Goal: Obtain resource: Download file/media

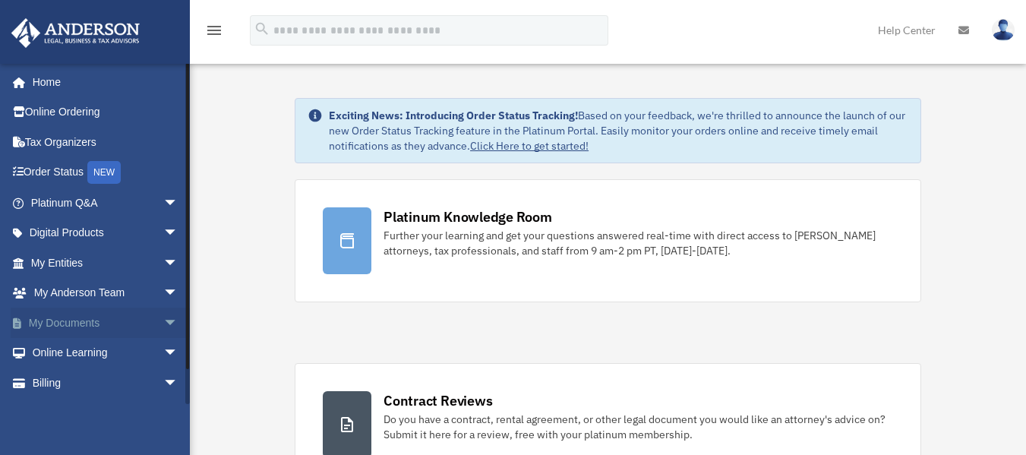
click at [68, 325] on link "My Documents arrow_drop_down" at bounding box center [106, 323] width 191 height 30
click at [163, 331] on span "arrow_drop_down" at bounding box center [178, 323] width 30 height 31
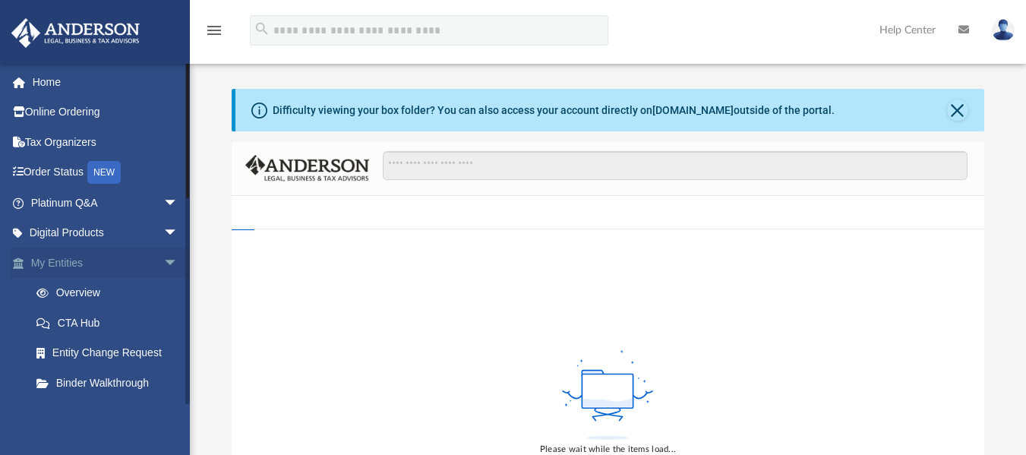
click at [56, 264] on link "My Entities arrow_drop_down" at bounding box center [106, 263] width 191 height 30
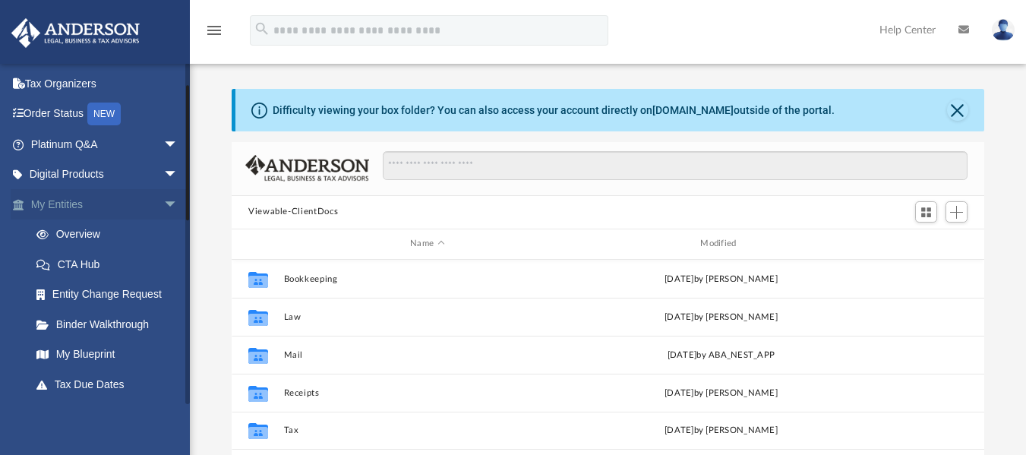
scroll to position [81, 0]
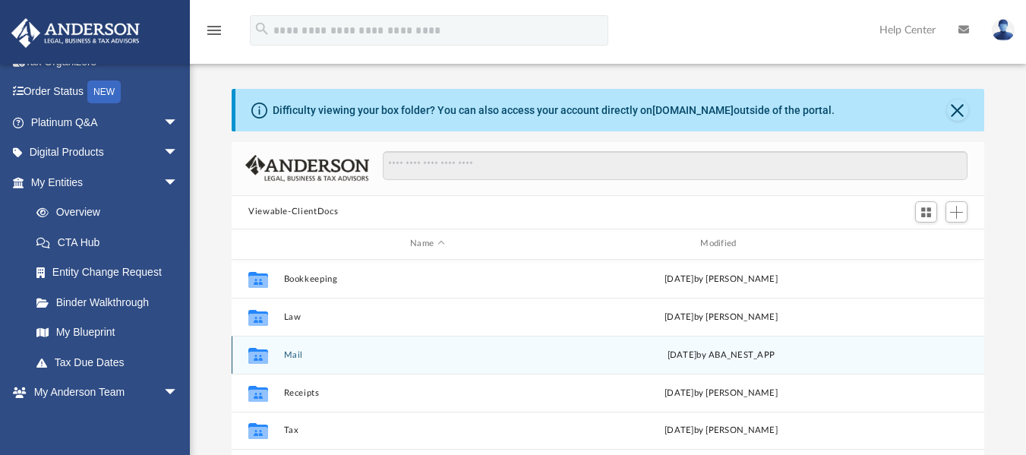
click at [289, 352] on button "Mail" at bounding box center [427, 354] width 287 height 10
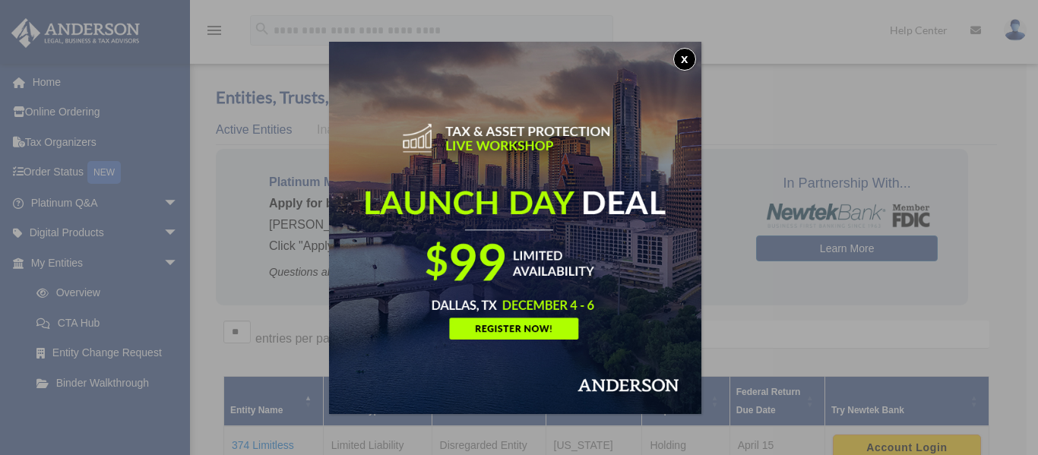
click at [689, 65] on button "x" at bounding box center [684, 59] width 23 height 23
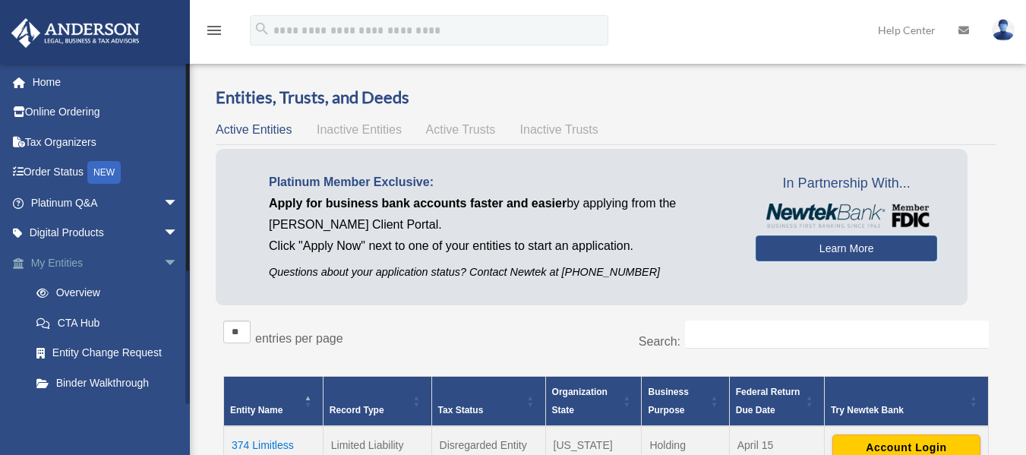
click at [97, 264] on link "My Entities arrow_drop_down" at bounding box center [106, 263] width 191 height 30
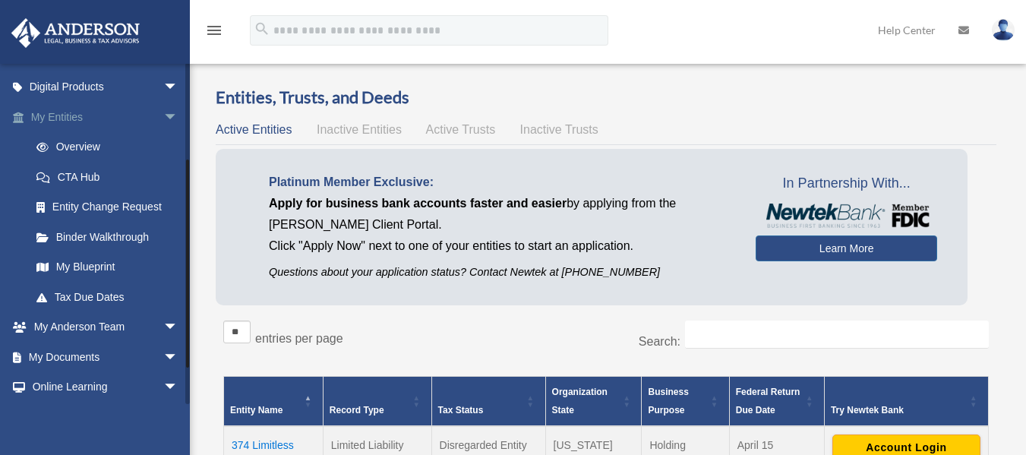
scroll to position [152, 0]
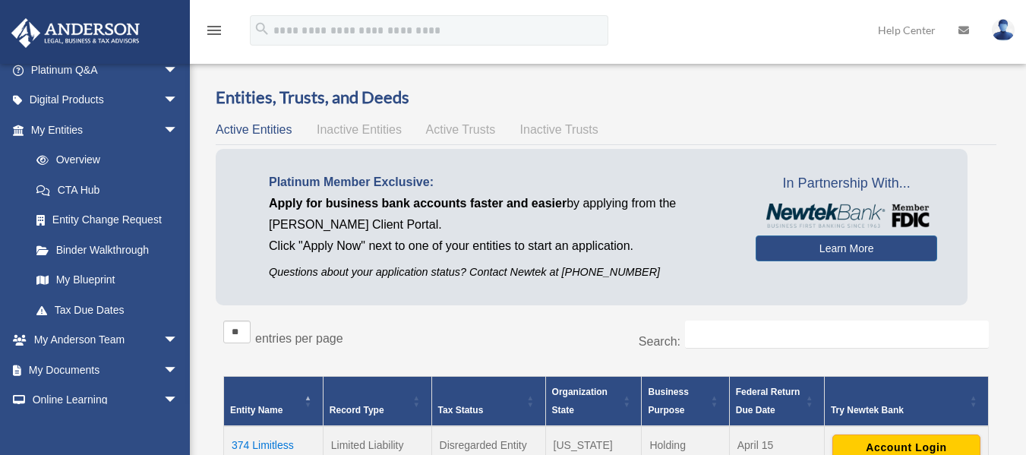
scroll to position [207, 0]
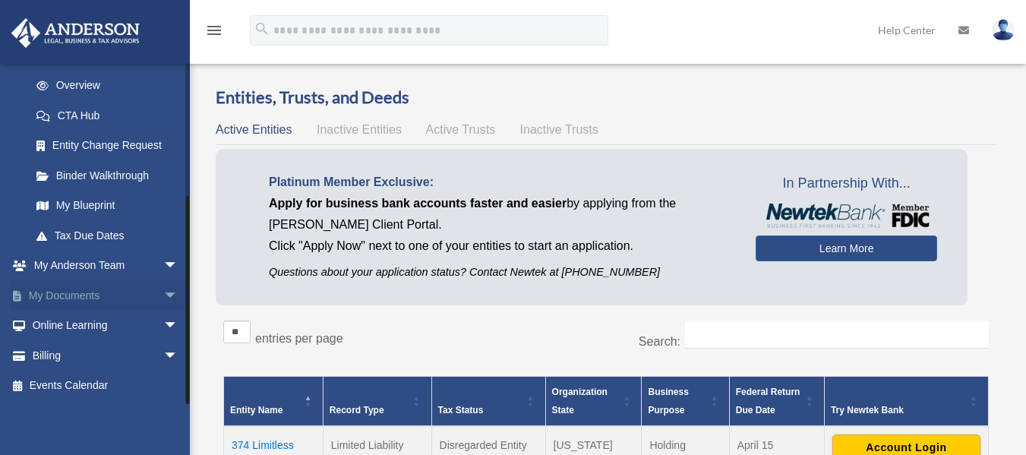
click at [163, 299] on span "arrow_drop_down" at bounding box center [178, 295] width 30 height 31
click at [65, 325] on link "Box" at bounding box center [111, 326] width 180 height 30
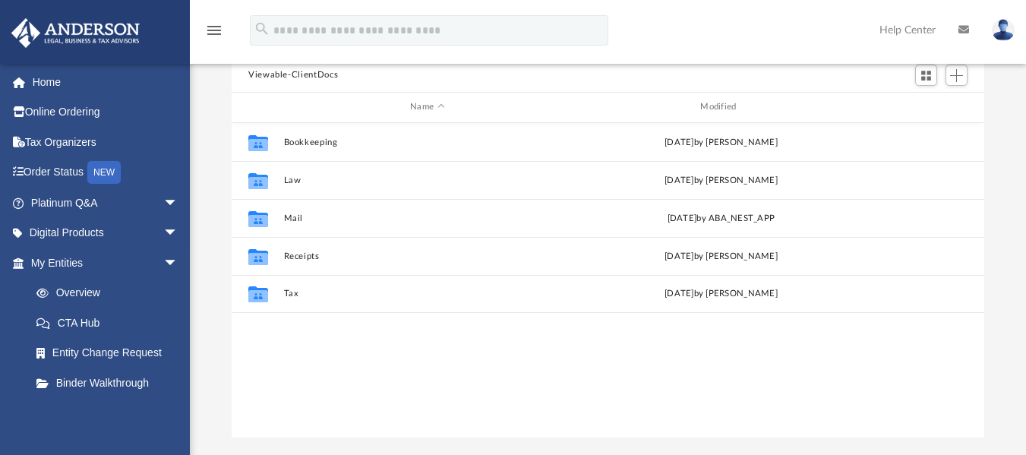
scroll to position [138, 0]
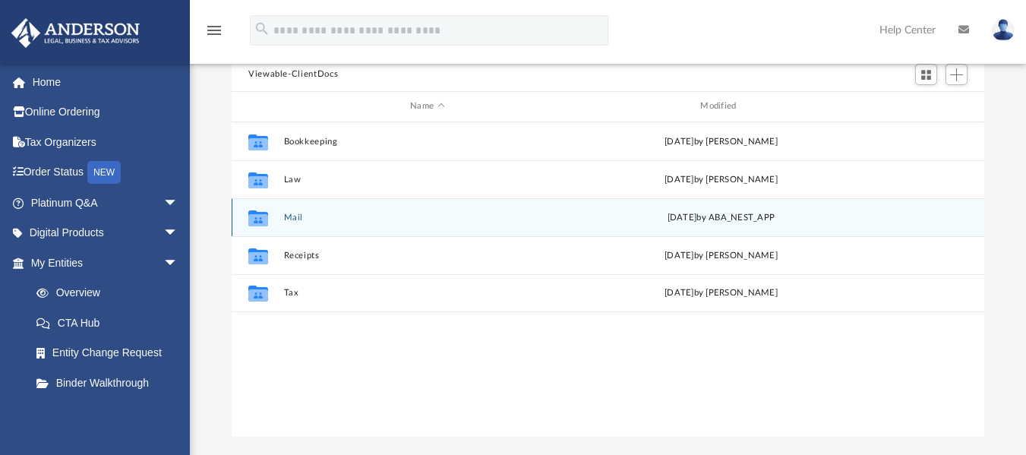
click at [292, 217] on button "Mail" at bounding box center [427, 217] width 287 height 10
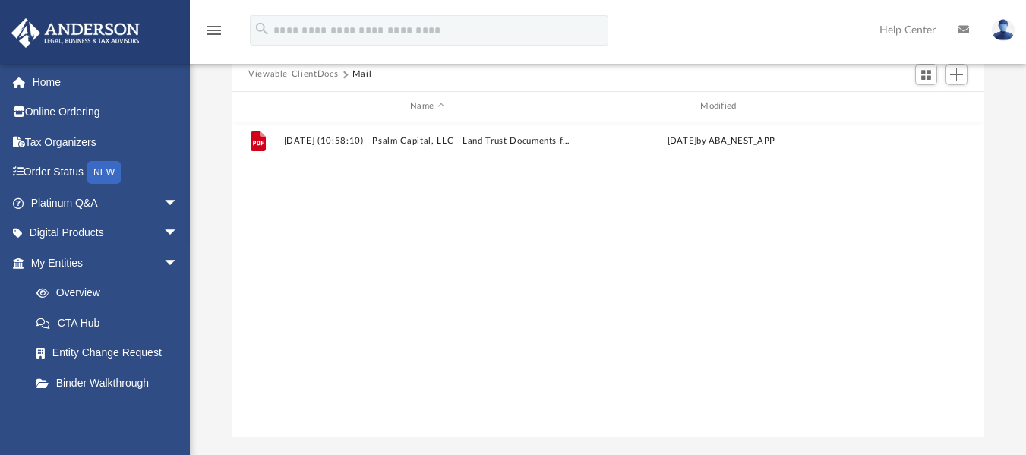
click at [545, 185] on div "File [DATE] (10:58:10) - Psalm Capital, LLC - Land Trust Documents from [PERSON…" at bounding box center [608, 279] width 753 height 315
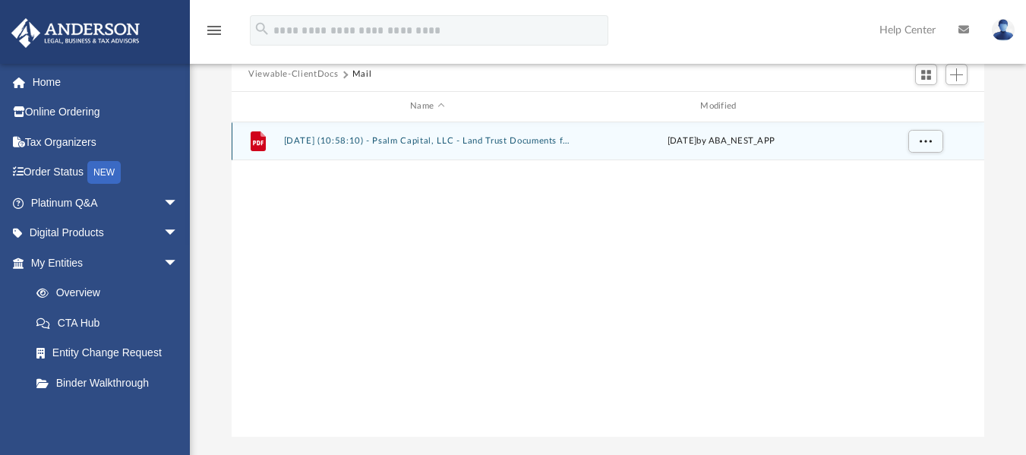
click at [561, 148] on div "File [DATE] (10:58:10) - Psalm Capital, LLC - Land Trust Documents from [PERSON…" at bounding box center [608, 141] width 753 height 38
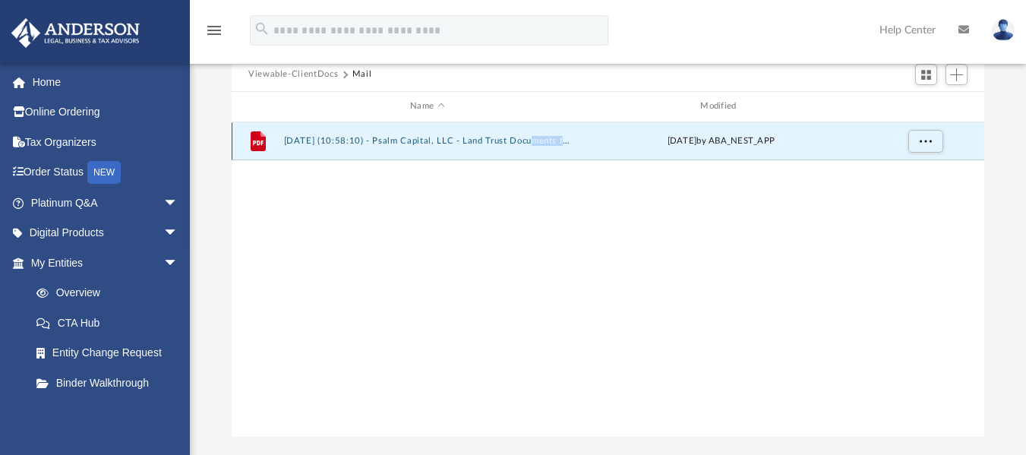
click at [561, 148] on div "File [DATE] (10:58:10) - Psalm Capital, LLC - Land Trust Documents from [PERSON…" at bounding box center [608, 141] width 753 height 38
click at [305, 141] on button "[DATE] (10:58:10) - Psalm Capital, LLC - Land Trust Documents from [PERSON_NAME…" at bounding box center [427, 141] width 287 height 10
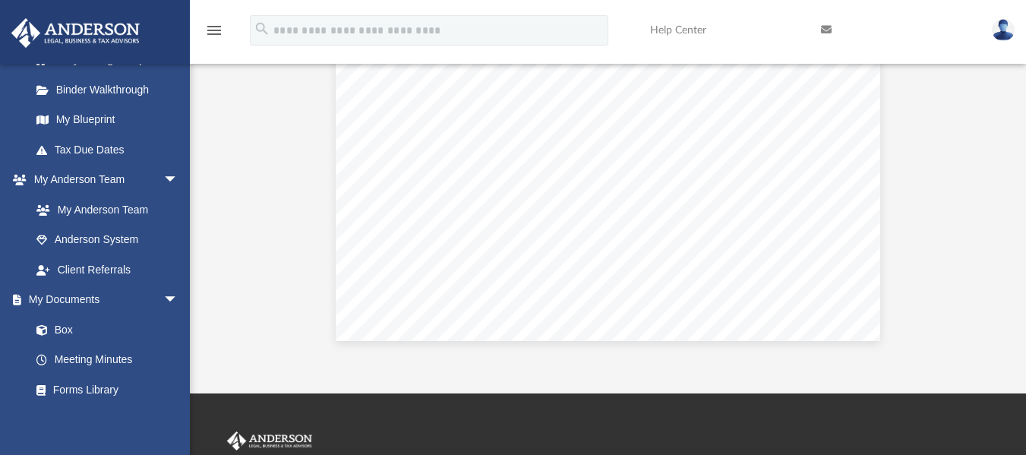
scroll to position [296, 0]
